Goal: Task Accomplishment & Management: Use online tool/utility

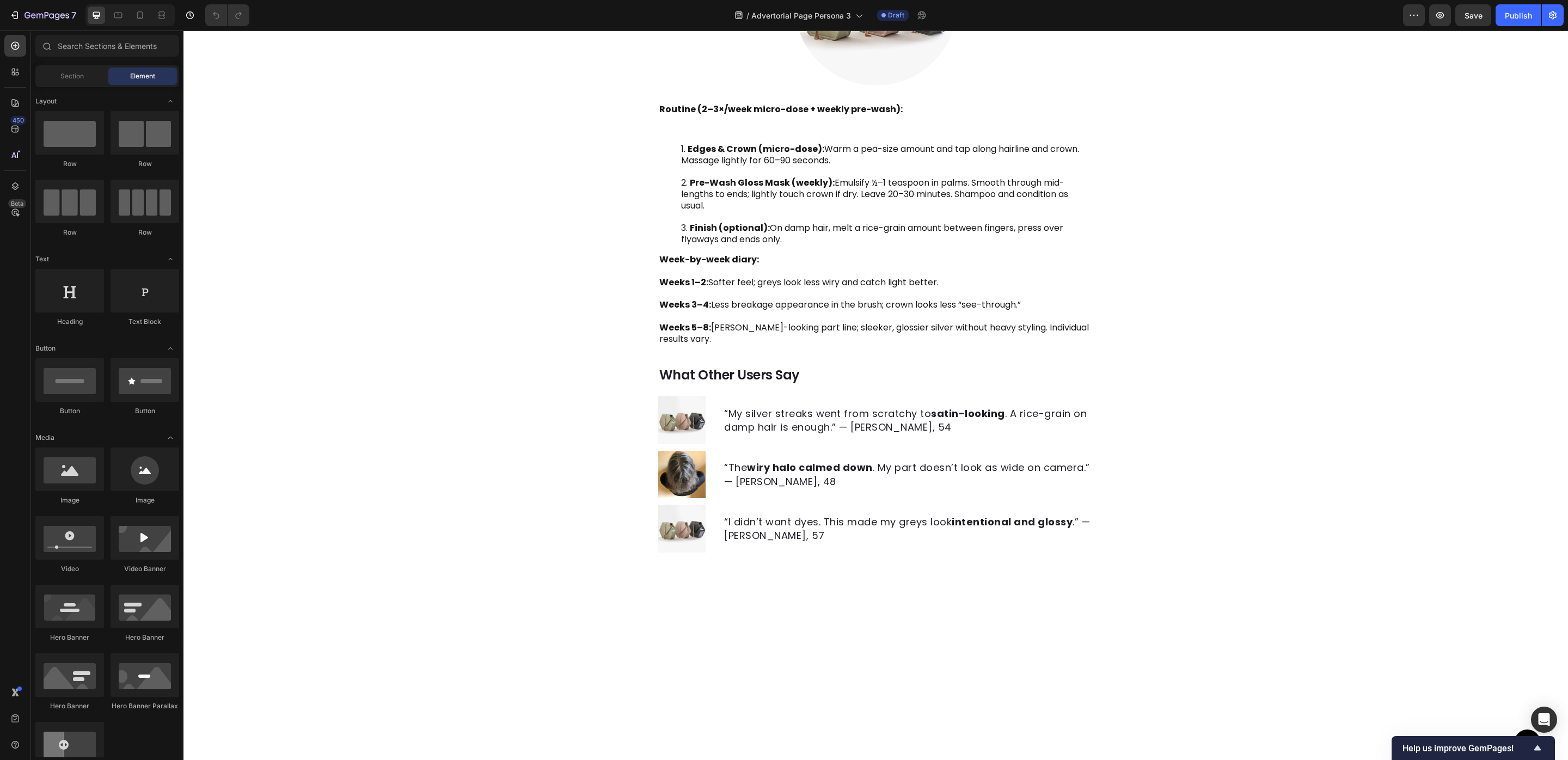
scroll to position [1798, 0]
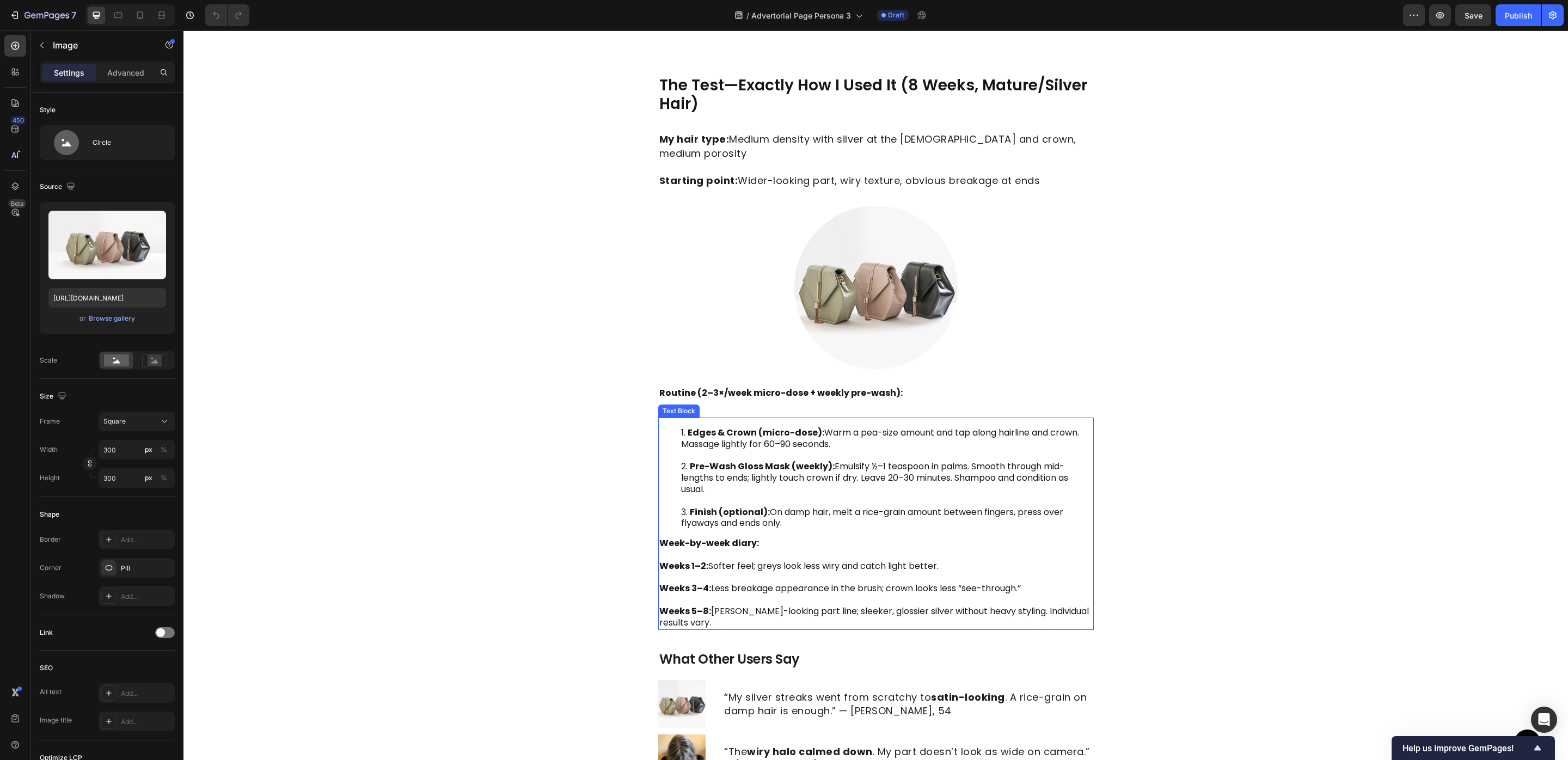
scroll to position [1777, 0]
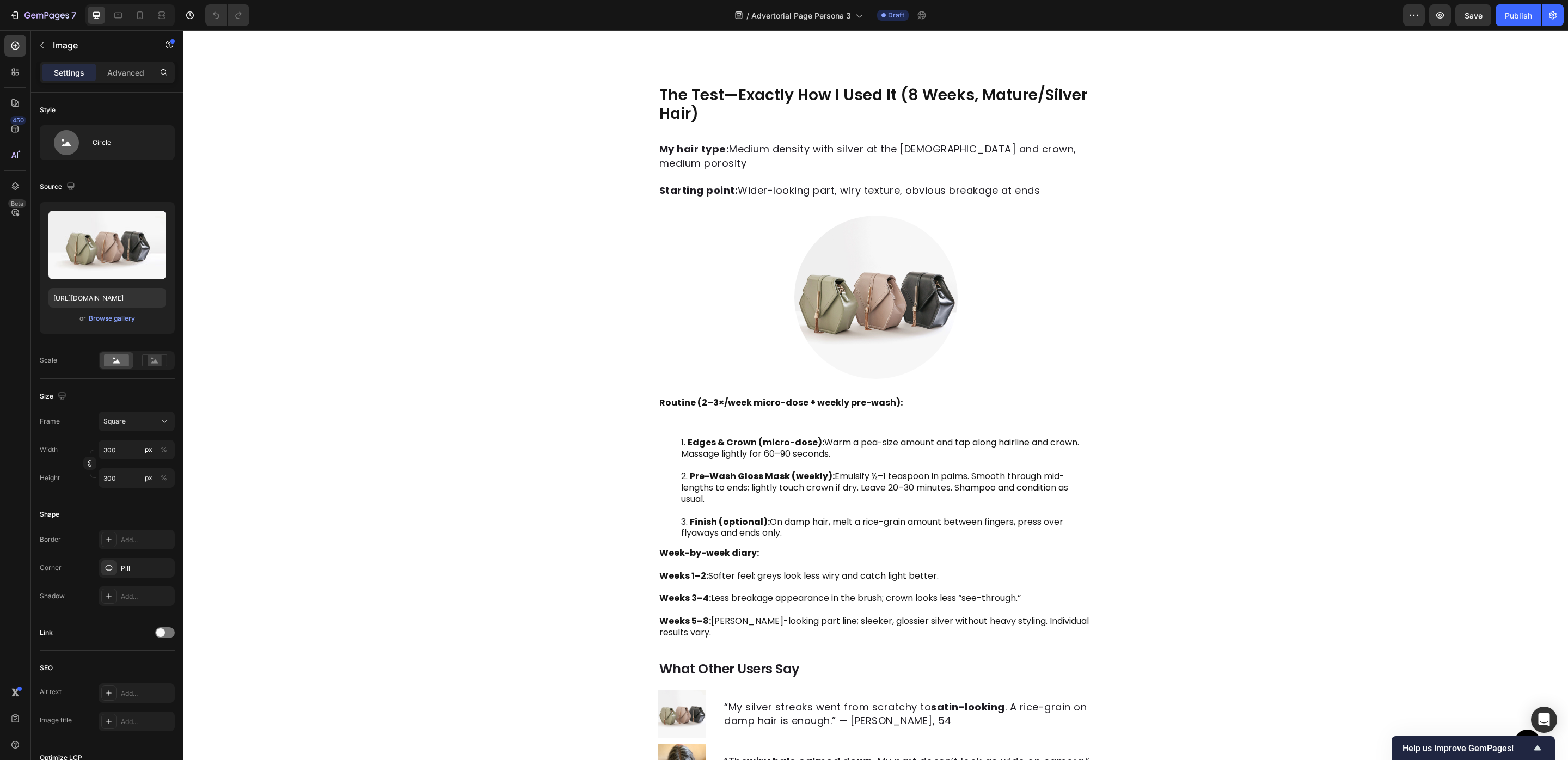
click at [903, 311] on img at bounding box center [876, 297] width 163 height 163
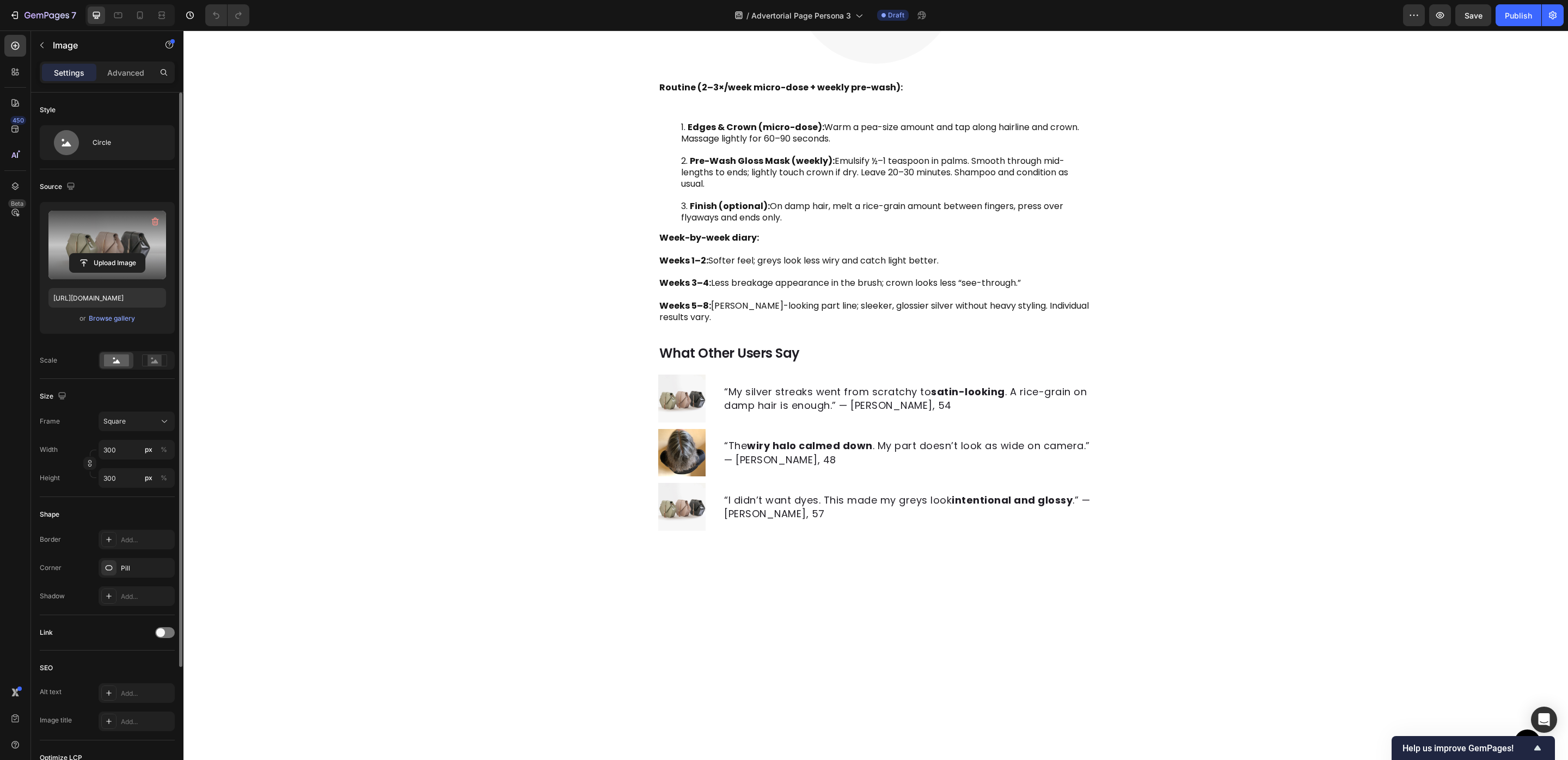
click at [104, 252] on label at bounding box center [107, 245] width 118 height 68
click at [104, 254] on input "file" at bounding box center [106, 262] width 75 height 19
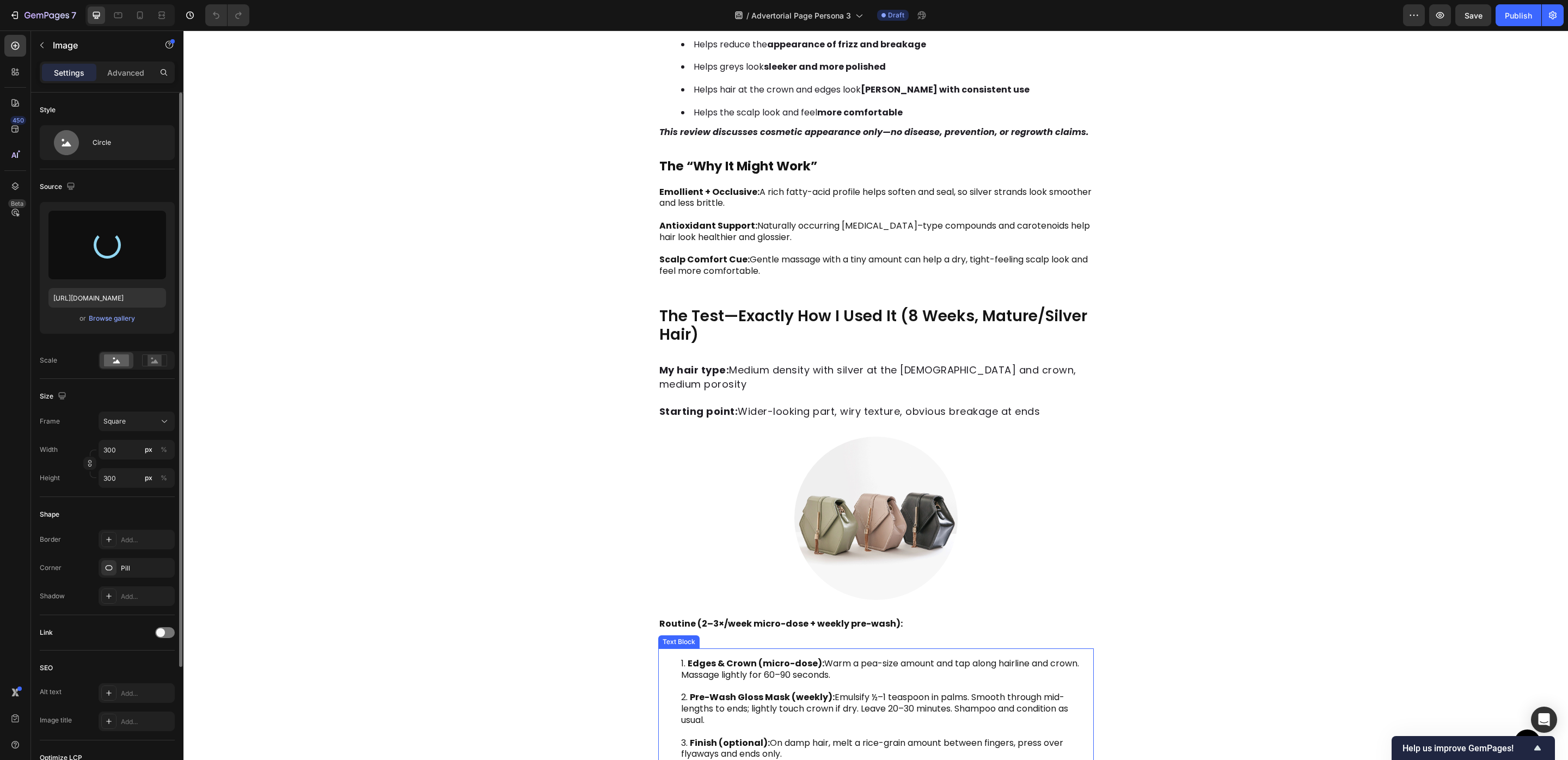
scroll to position [1226, 0]
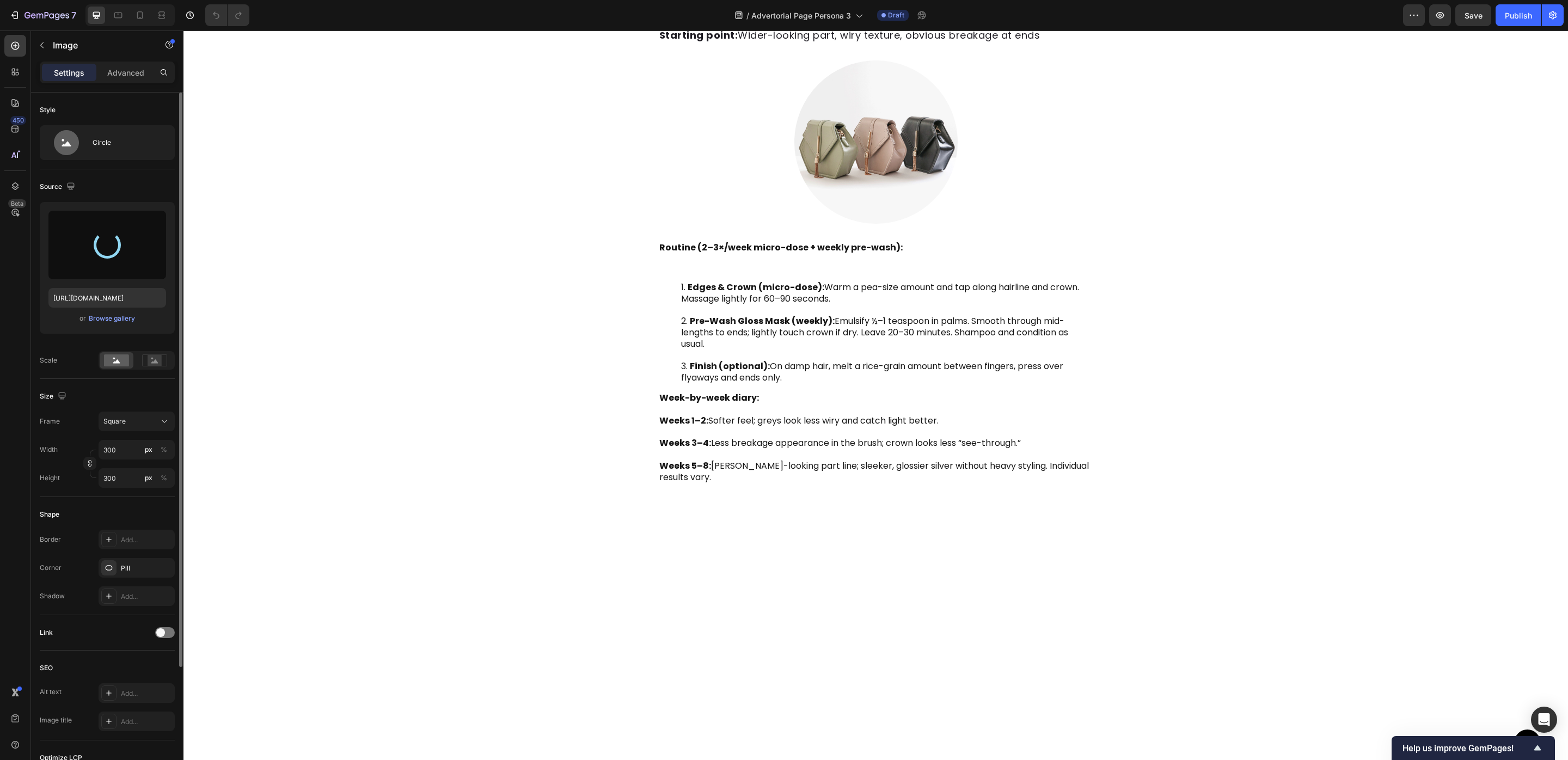
type input "https://cdn.shopify.com/s/files/1/0733/3770/0509/files/gempages_580757707615634…"
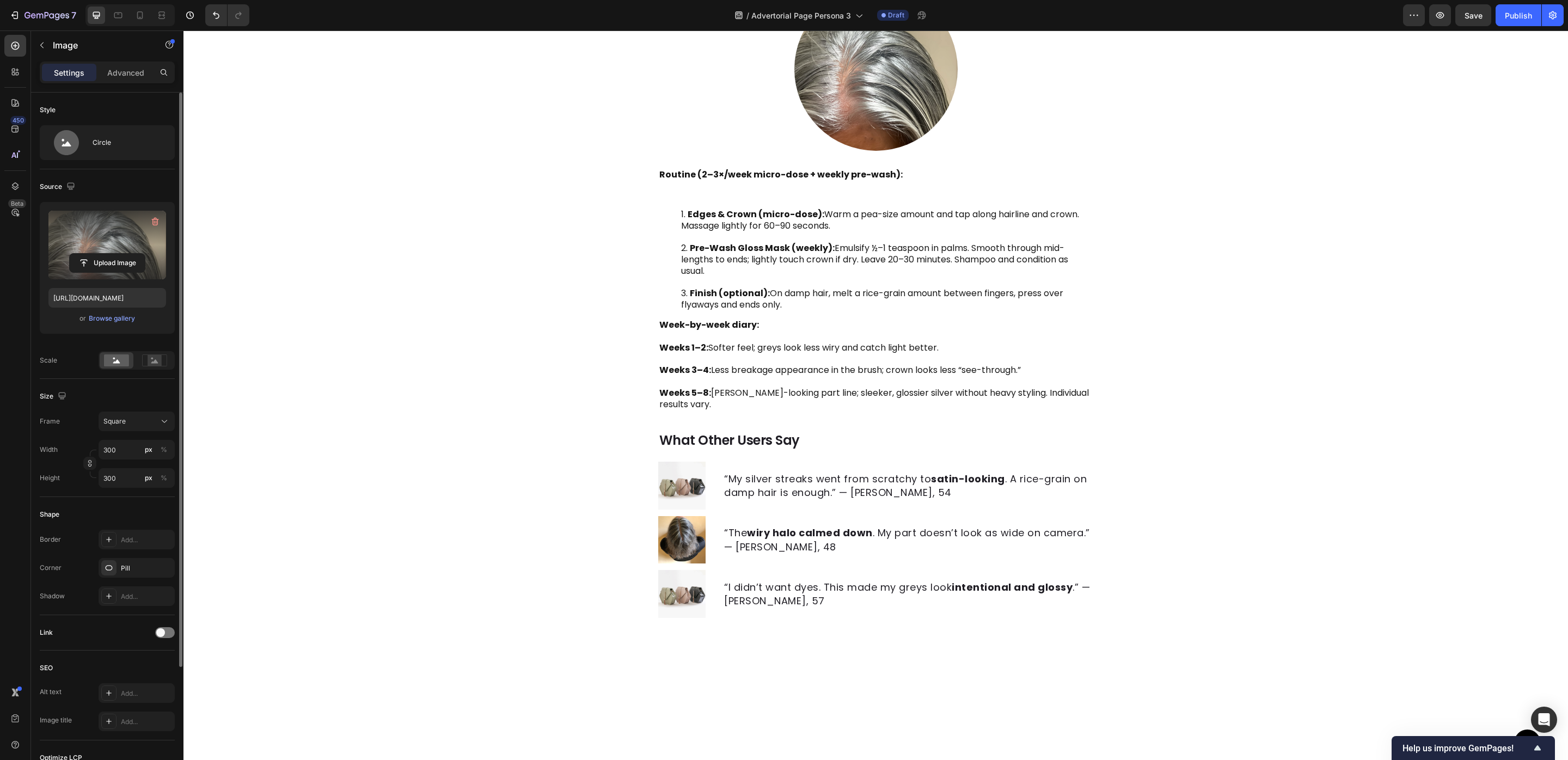
scroll to position [1691, 0]
click at [876, 150] on img at bounding box center [876, 67] width 163 height 163
click at [872, 150] on img at bounding box center [876, 67] width 163 height 163
click at [873, 150] on img at bounding box center [876, 67] width 163 height 163
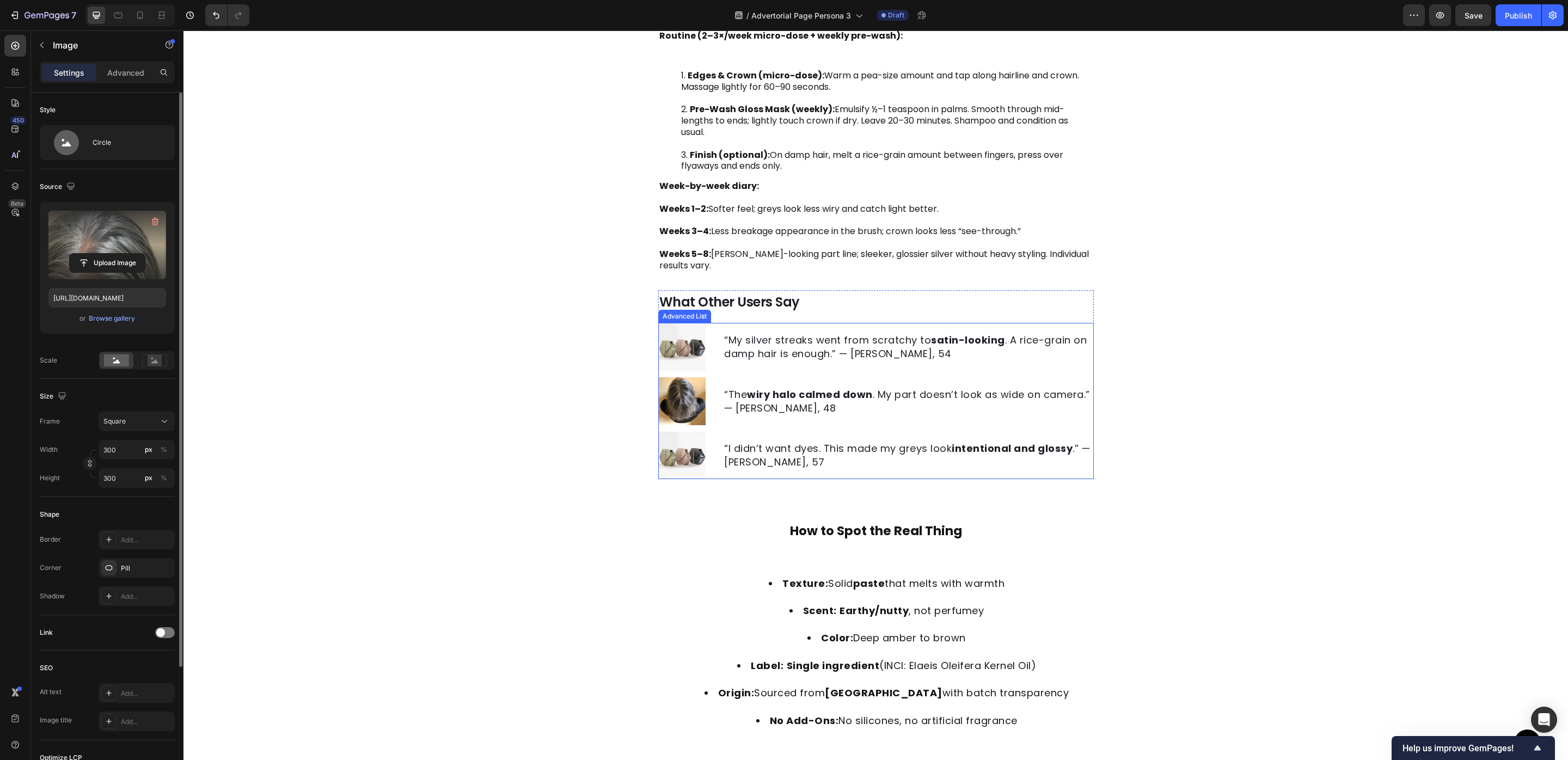
scroll to position [2172, 0]
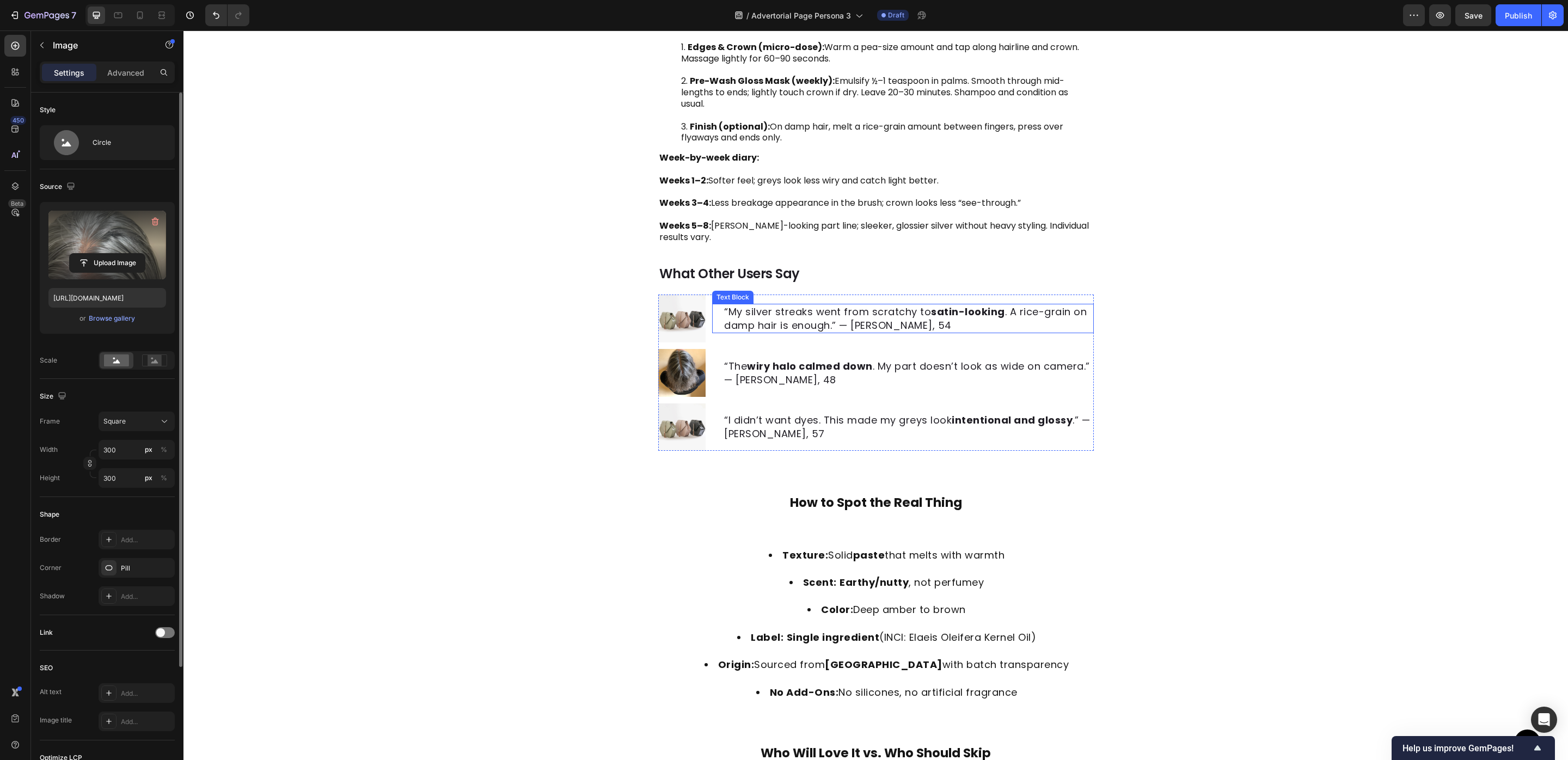
click at [791, 315] on p "“My silver streaks went from scratchy to satin-looking . A rice-grain on damp h…" at bounding box center [908, 319] width 368 height 27
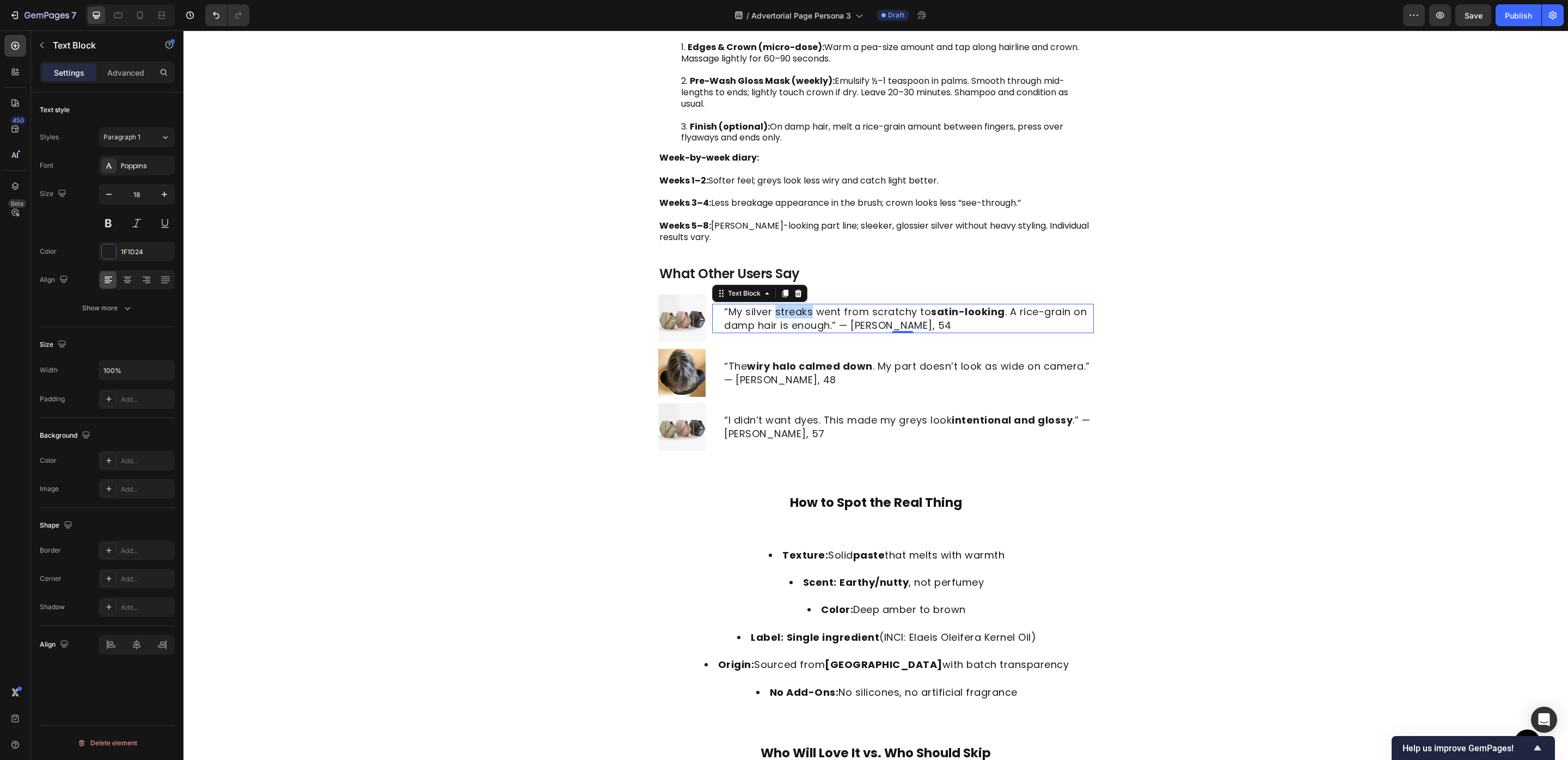
click at [791, 315] on p "“My silver streaks went from scratchy to satin-looking . A rice-grain on damp h…" at bounding box center [908, 319] width 368 height 27
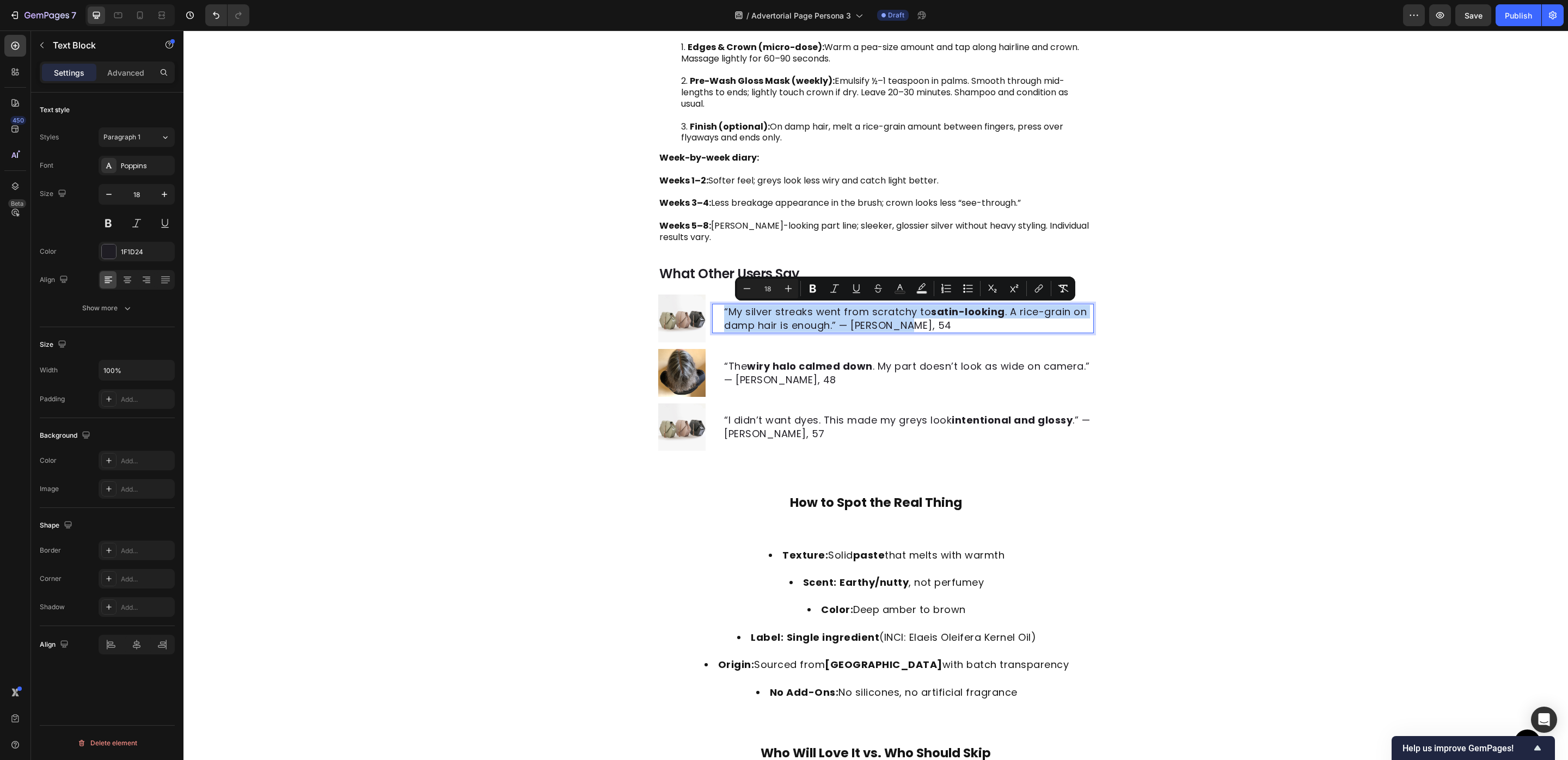
copy p "“My silver streaks went from scratchy to satin-looking . A rice-grain on damp h…"
click at [757, 427] on p "“I didn’t want dyes. This made my greys look intentional and glossy .” — Denise…" at bounding box center [908, 427] width 368 height 27
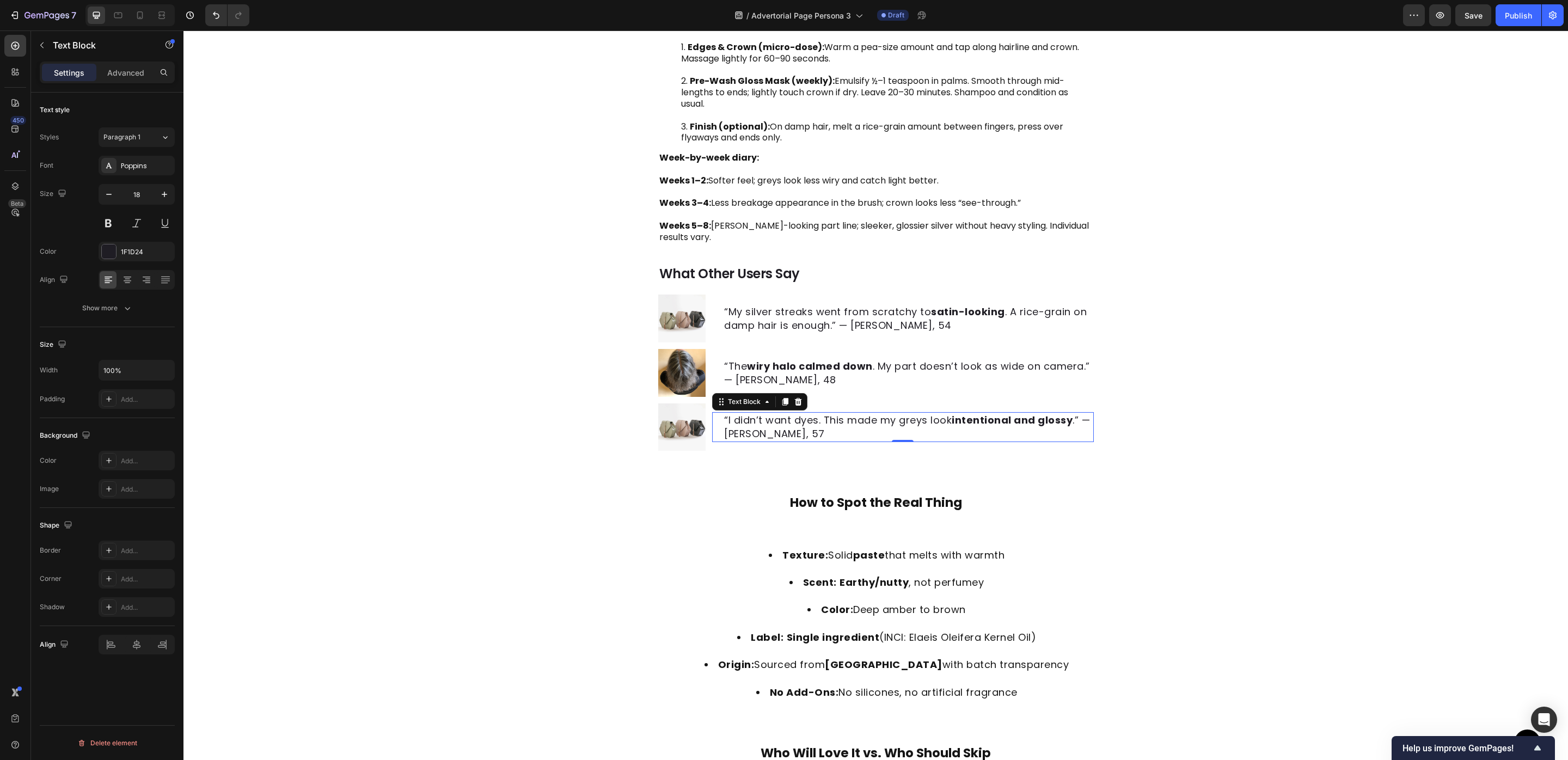
click at [757, 427] on p "“I didn’t want dyes. This made my greys look intentional and glossy .” — Denise…" at bounding box center [908, 427] width 368 height 27
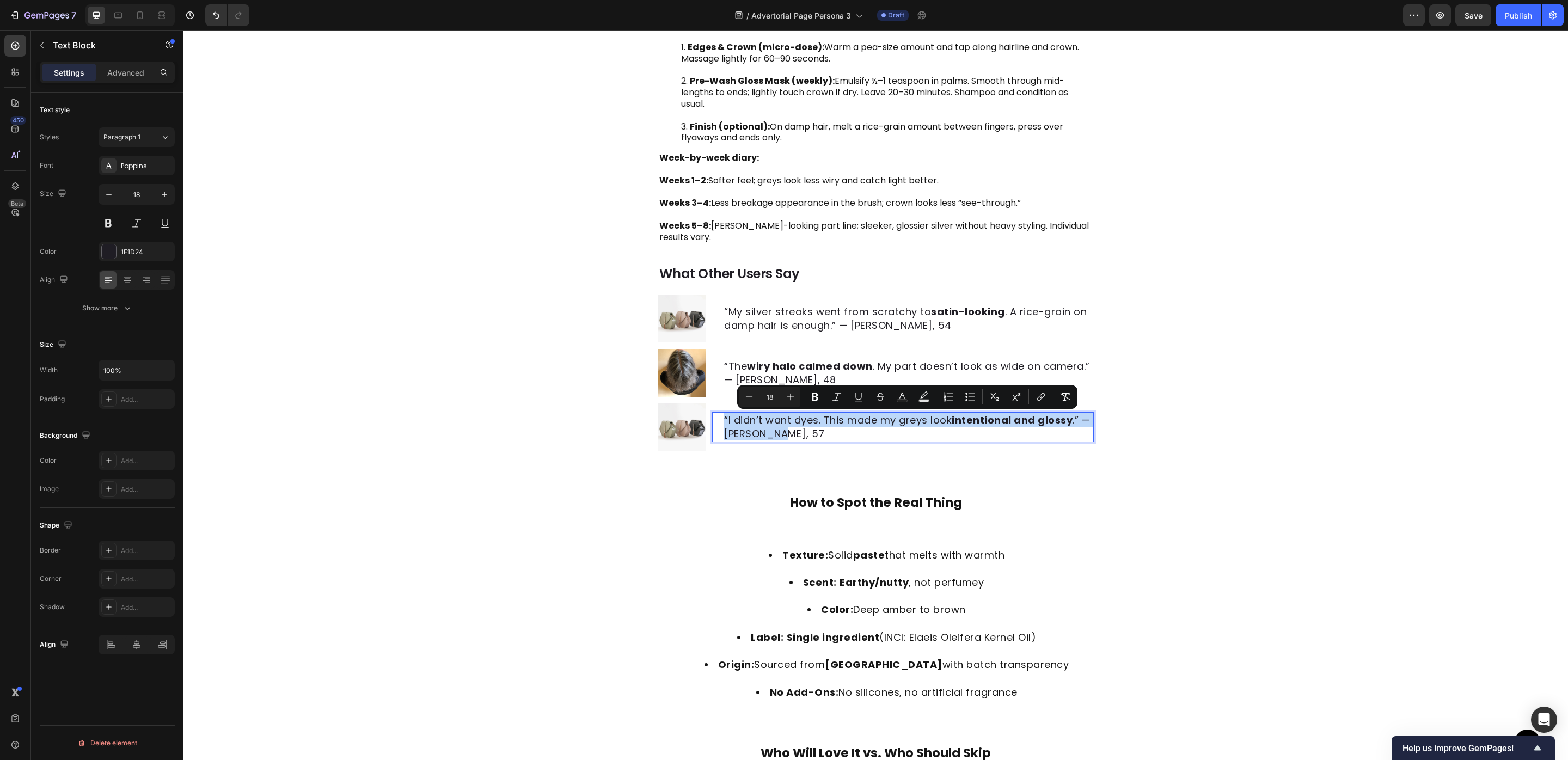
copy p "“I didn’t want dyes. This made my greys look intentional and glossy .” — Denise…"
click at [685, 330] on img at bounding box center [682, 318] width 48 height 48
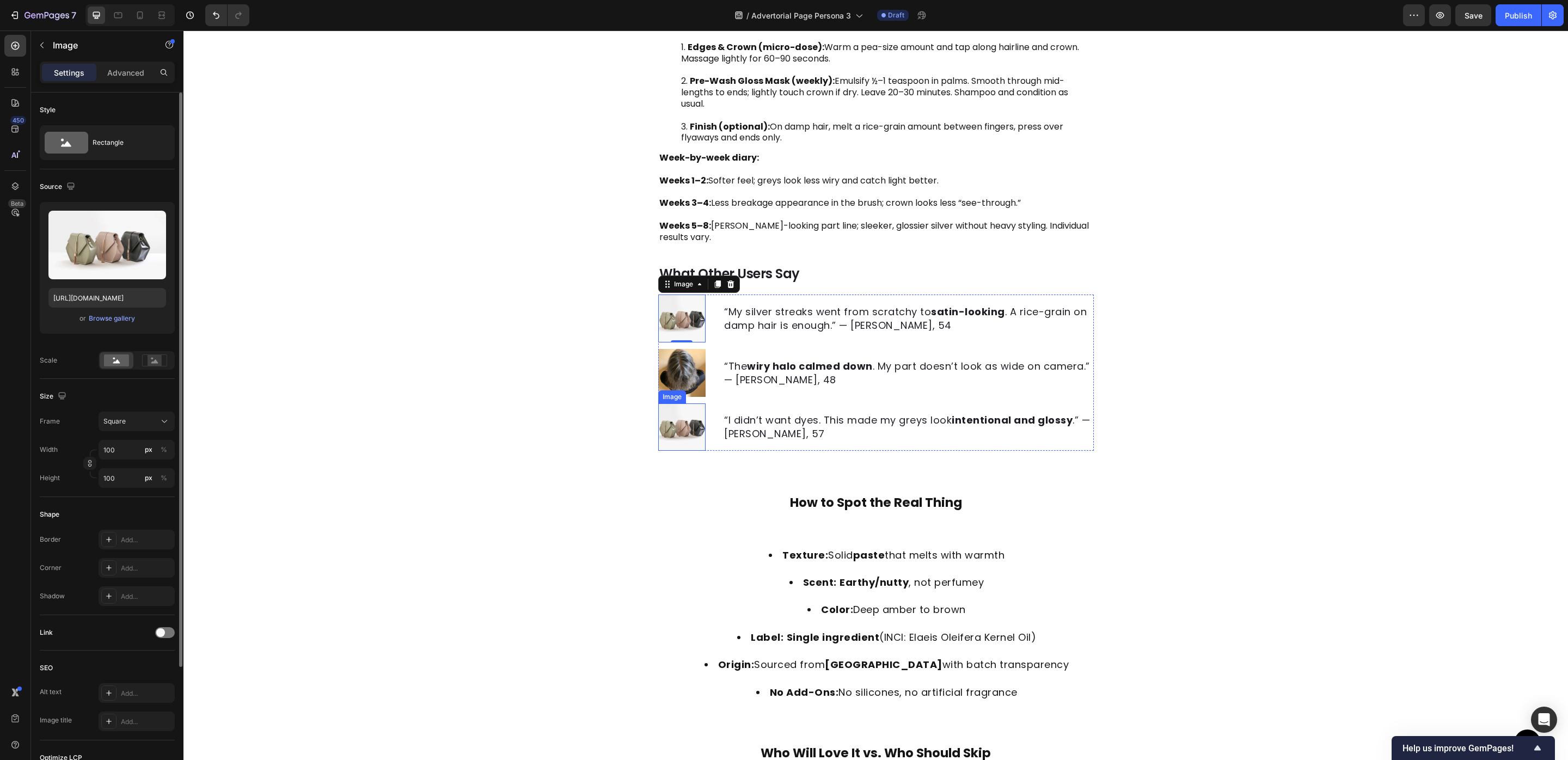
click at [693, 432] on img at bounding box center [682, 427] width 48 height 48
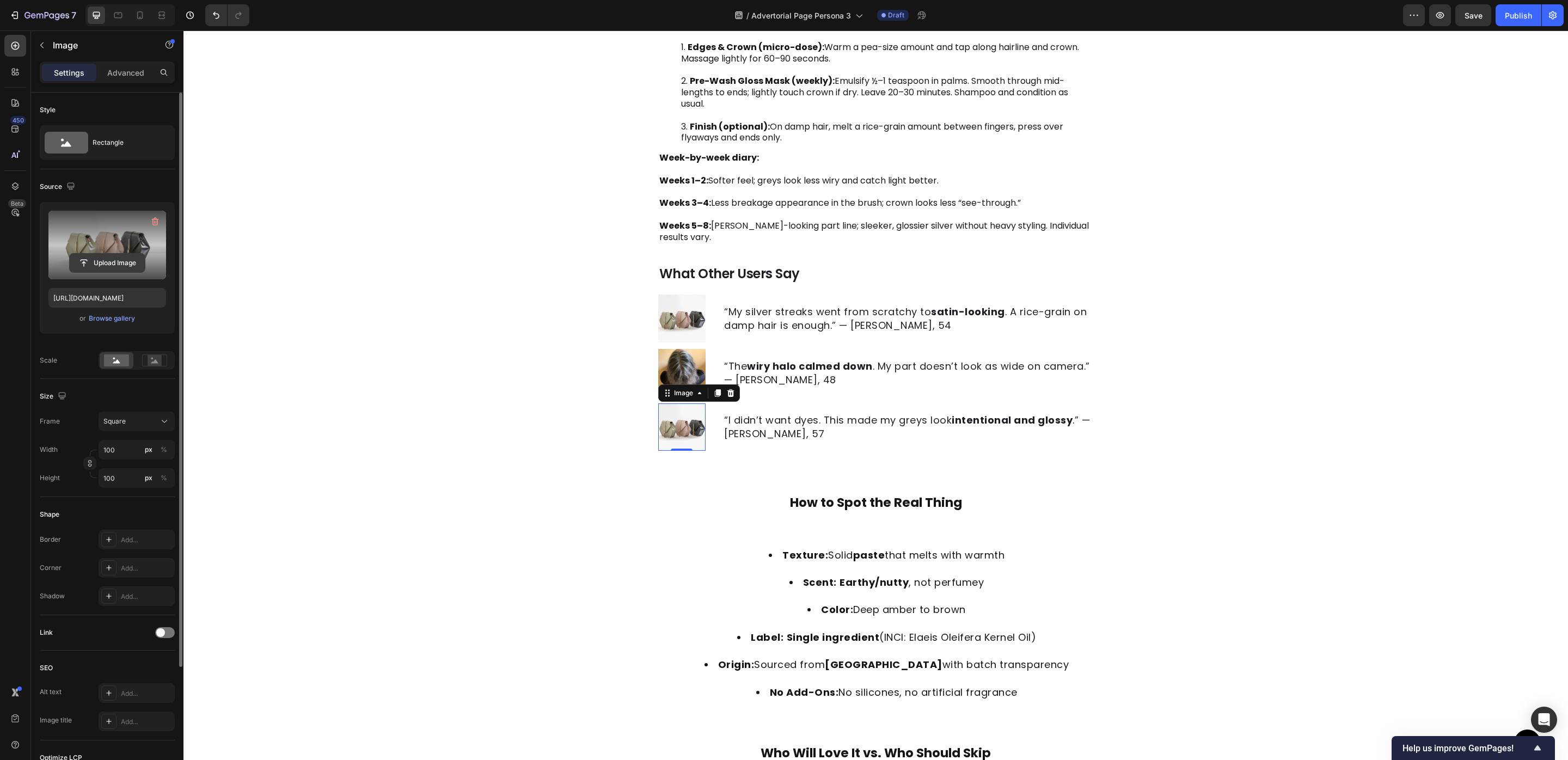
click at [115, 261] on input "file" at bounding box center [106, 262] width 75 height 19
type input "https://cdn.shopify.com/s/files/1/0733/3770/0509/files/gempages_580757707615634…"
click at [679, 310] on img at bounding box center [682, 318] width 48 height 48
click at [110, 261] on input "file" at bounding box center [106, 262] width 75 height 19
click at [112, 259] on input "file" at bounding box center [106, 262] width 75 height 19
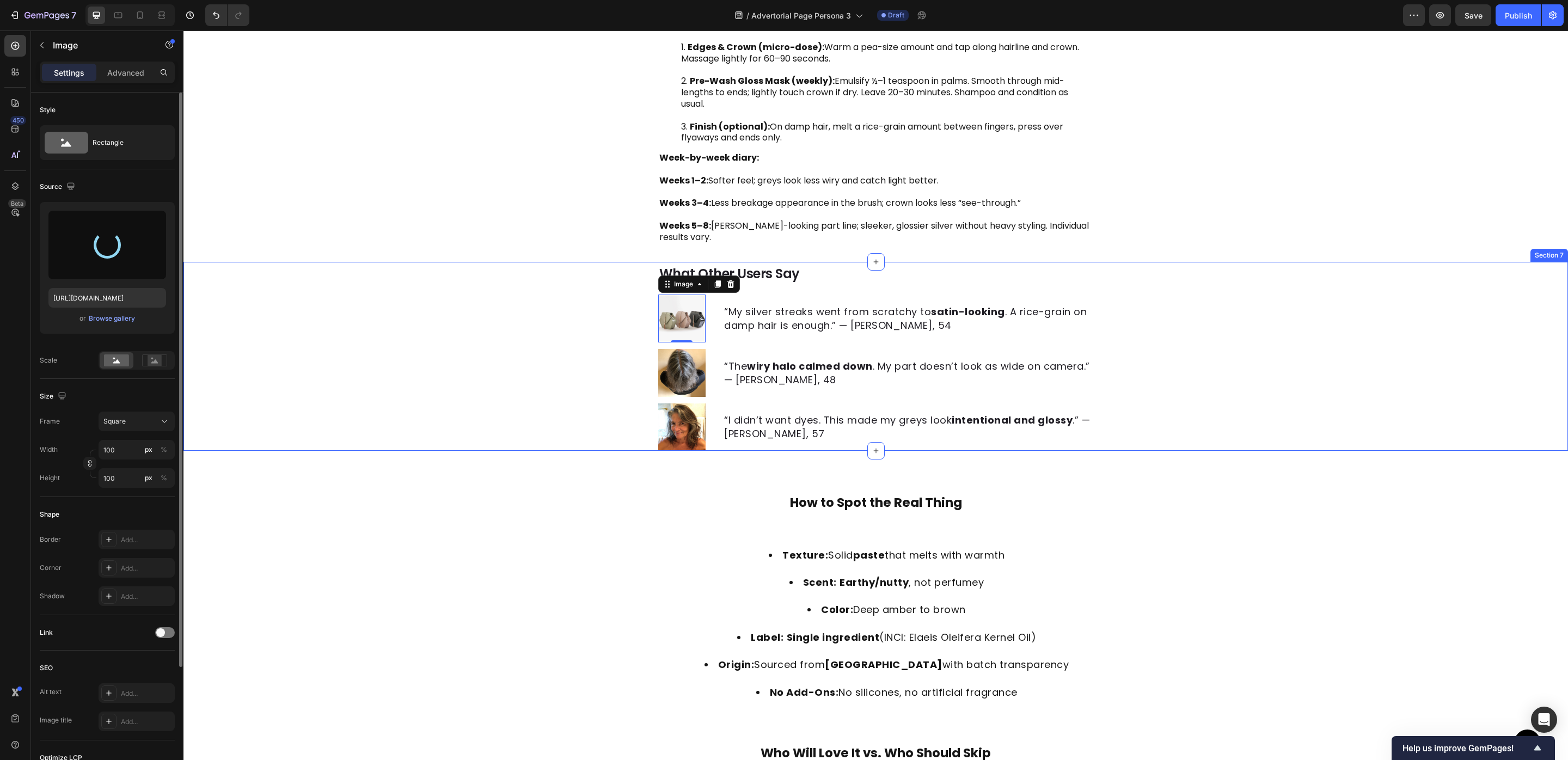
type input "https://cdn.shopify.com/s/files/1/0733/3770/0509/files/gempages_580757707615634…"
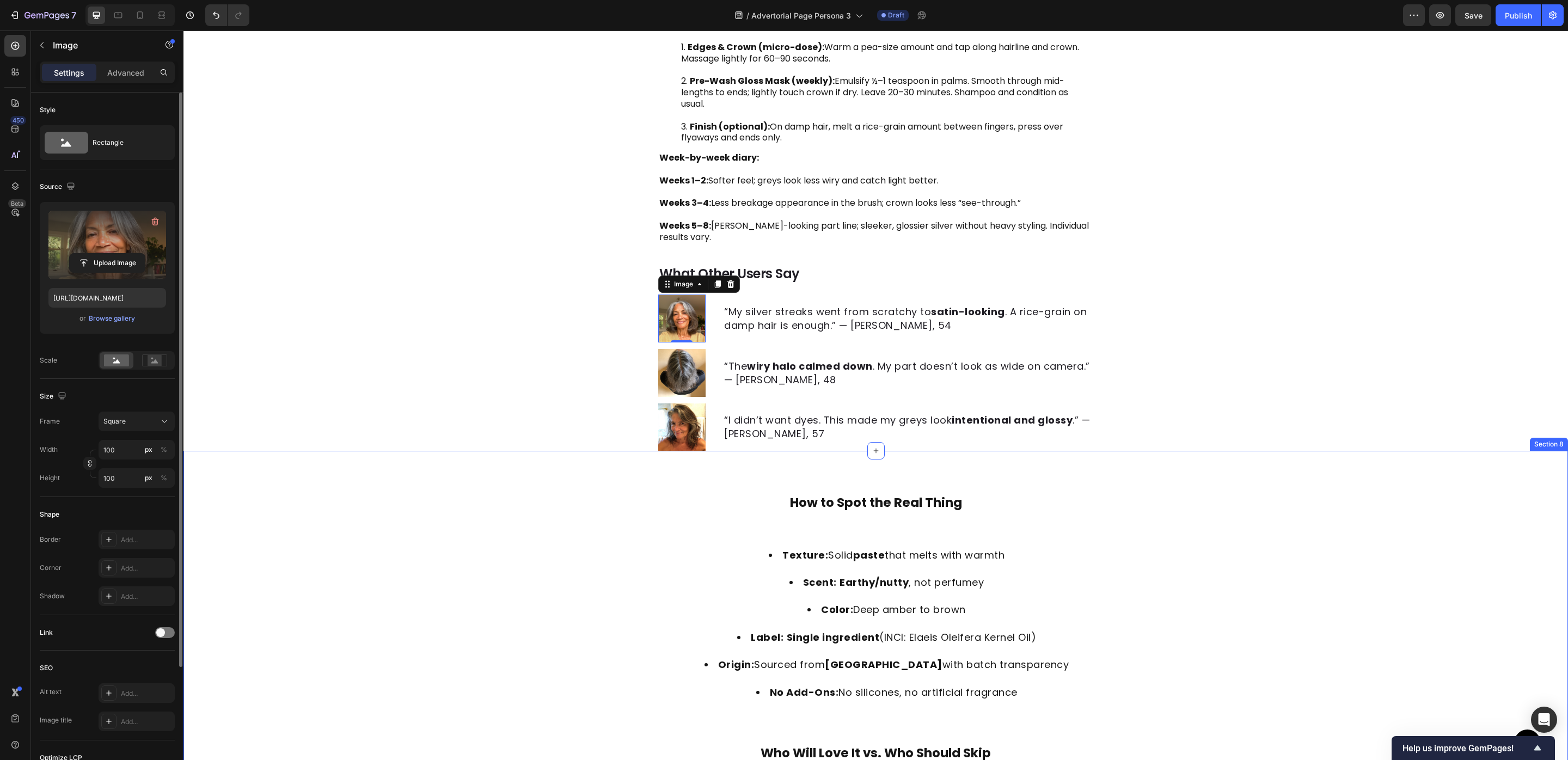
click at [1196, 489] on div "How to Spot the Real Thing" at bounding box center [876, 502] width 1385 height 36
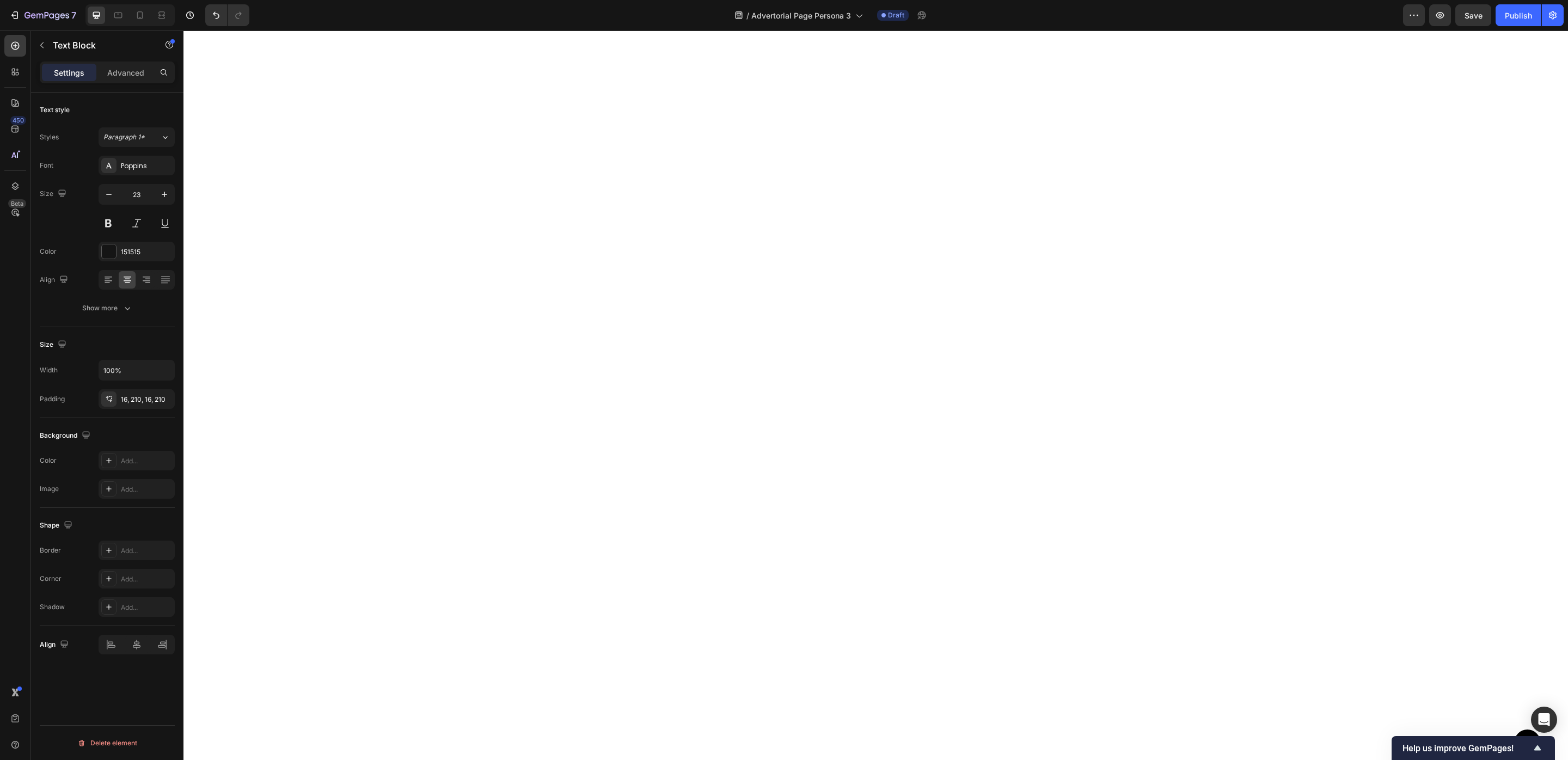
scroll to position [694, 0]
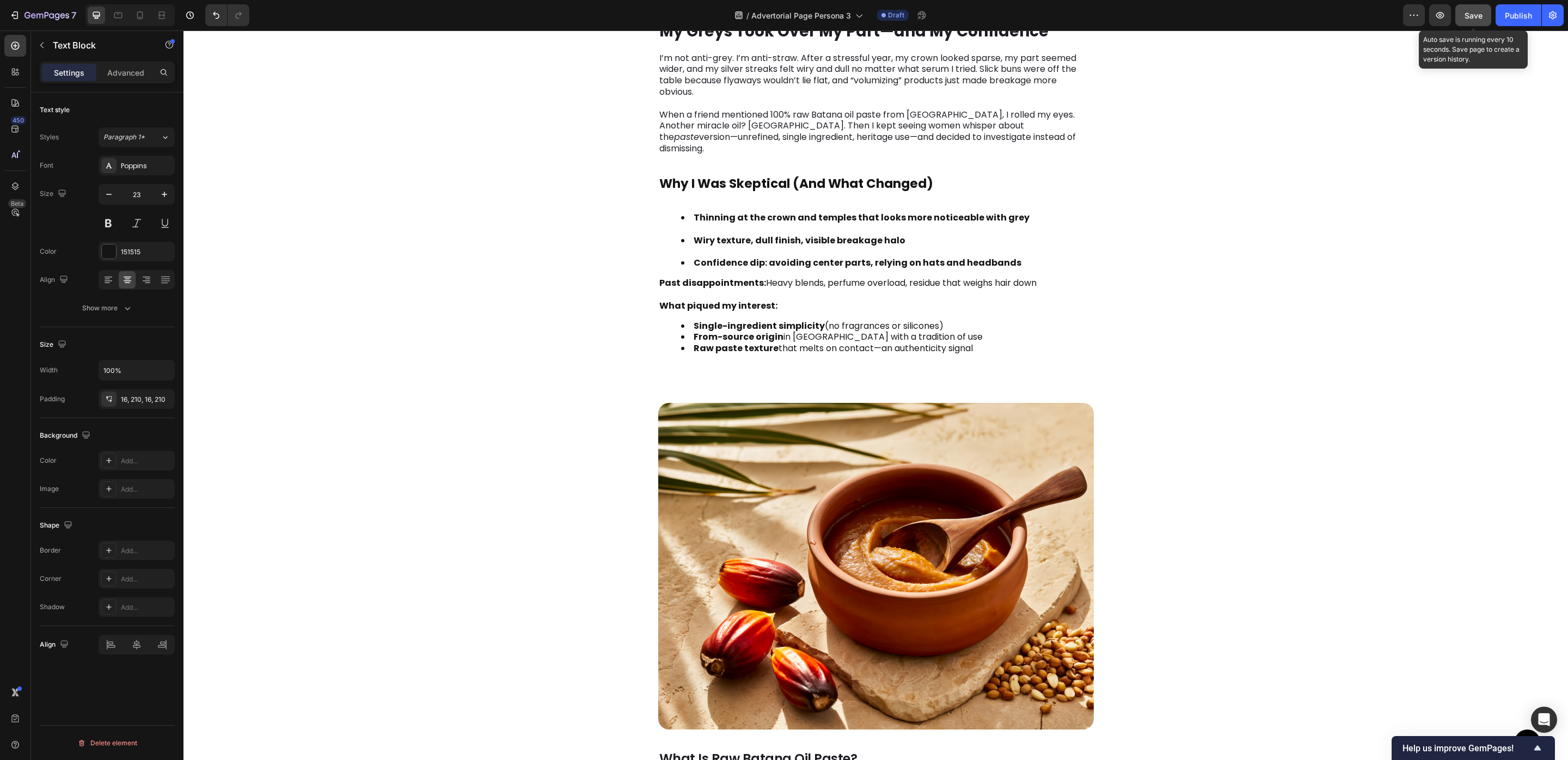
click at [1468, 20] on span "Save" at bounding box center [1473, 15] width 18 height 9
